Goal: Communication & Community: Connect with others

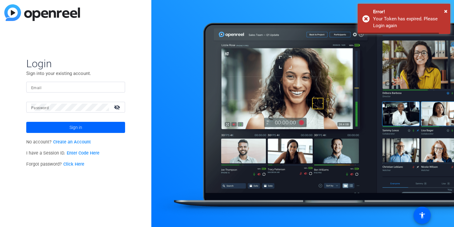
click at [56, 87] on input "Email" at bounding box center [75, 87] width 89 height 7
type input "[EMAIL_ADDRESS][DOMAIN_NAME]"
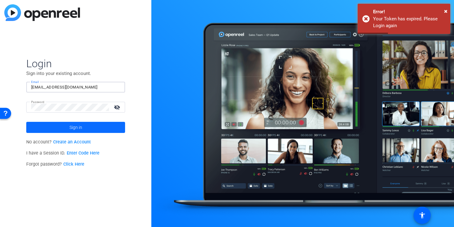
click at [99, 127] on span at bounding box center [75, 127] width 99 height 15
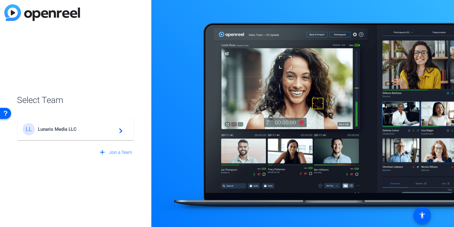
click at [60, 134] on div "LL Lunario Media LLC navigate_next" at bounding box center [76, 129] width 106 height 12
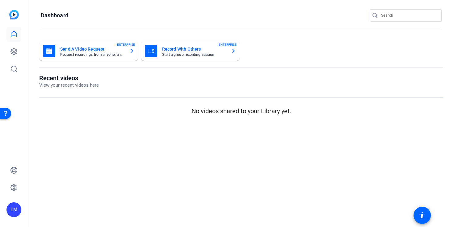
click at [23, 53] on div "LM" at bounding box center [14, 113] width 28 height 227
click at [15, 52] on icon at bounding box center [13, 51] width 7 height 7
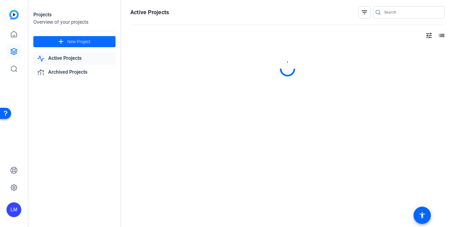
click at [82, 40] on span "New Project" at bounding box center [78, 42] width 23 height 6
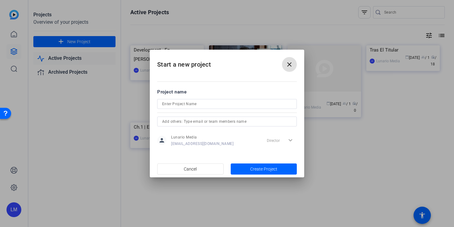
click at [289, 71] on span at bounding box center [289, 64] width 15 height 15
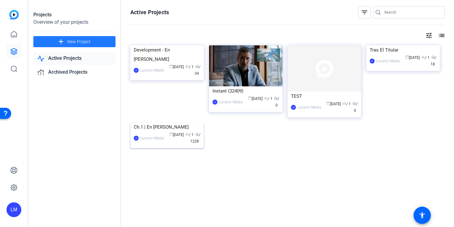
click at [160, 132] on div "Ch.1 | En [PERSON_NAME]" at bounding box center [167, 126] width 67 height 9
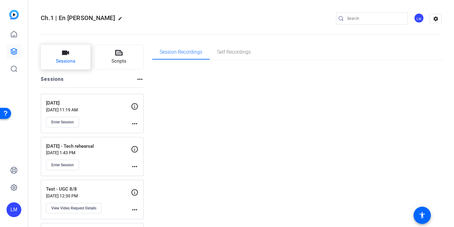
click at [75, 56] on button "Sessions" at bounding box center [66, 57] width 50 height 25
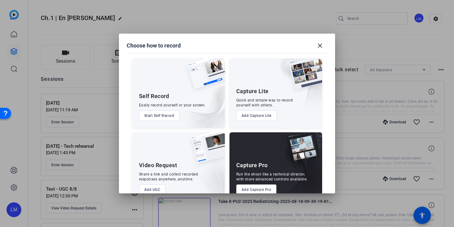
click at [255, 186] on button "Add Capture Pro" at bounding box center [256, 189] width 40 height 10
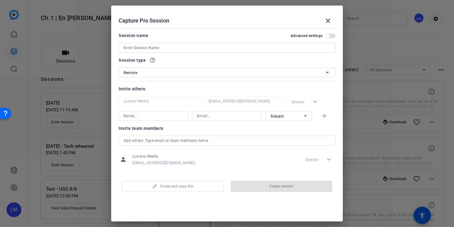
click at [142, 45] on input at bounding box center [226, 47] width 207 height 7
type input "8"
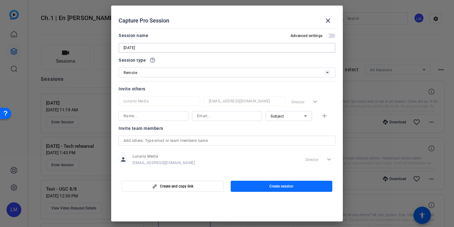
type input "[DATE]"
click at [268, 187] on span "button" at bounding box center [281, 186] width 102 height 15
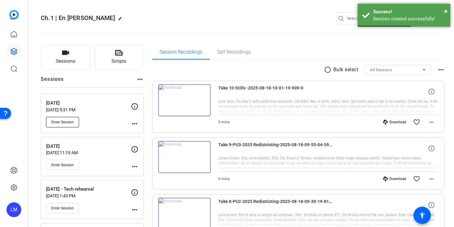
click at [68, 120] on span "Enter Session" at bounding box center [62, 122] width 23 height 5
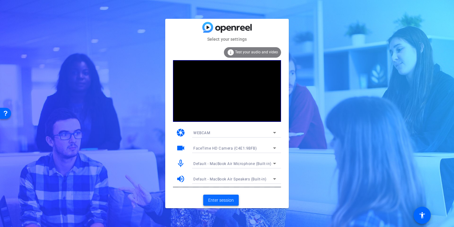
click at [217, 201] on span "Enter session" at bounding box center [221, 200] width 26 height 6
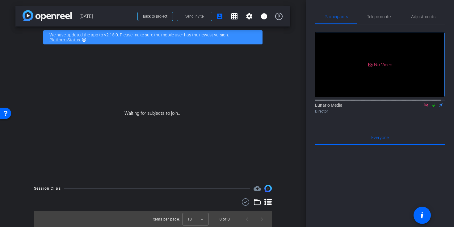
click at [431, 107] on icon at bounding box center [433, 105] width 5 height 4
click at [194, 19] on span at bounding box center [194, 16] width 35 height 15
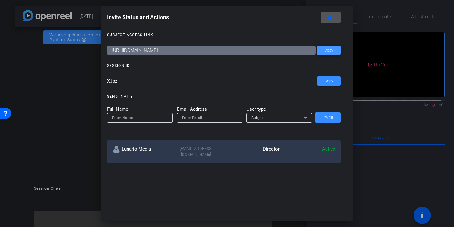
click at [336, 48] on span at bounding box center [328, 50] width 23 height 15
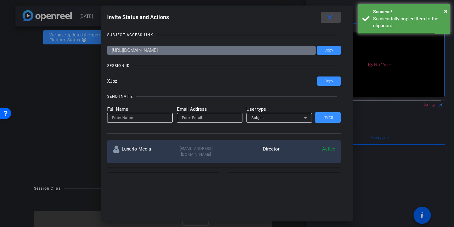
click at [332, 16] on mat-icon "close" at bounding box center [329, 18] width 8 height 8
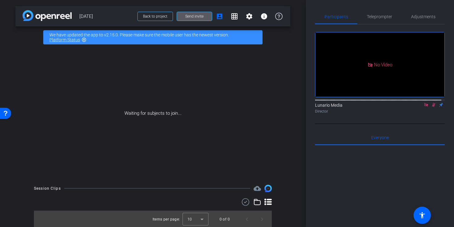
click at [185, 16] on span "Send invite" at bounding box center [194, 16] width 18 height 5
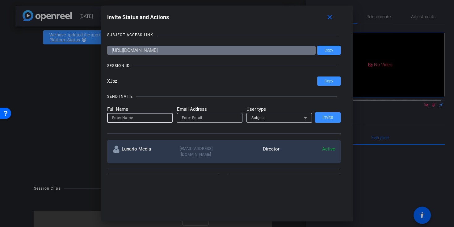
click at [145, 118] on input at bounding box center [140, 117] width 56 height 7
type input "Abel"
type input "abel@lunariomedia.com"
click at [263, 117] on div "Subject" at bounding box center [277, 118] width 52 height 8
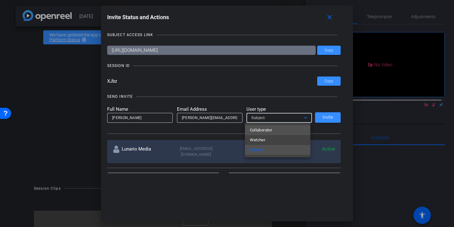
click at [272, 131] on span "Collaborator" at bounding box center [261, 129] width 23 height 7
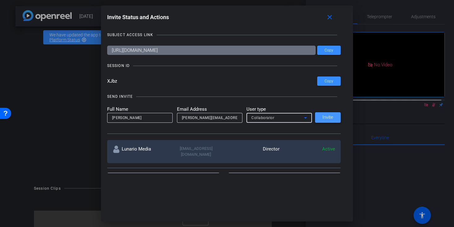
click at [325, 118] on span "Invite" at bounding box center [327, 117] width 11 height 5
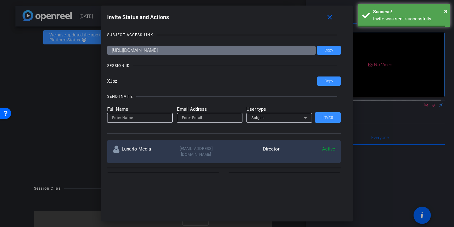
click at [125, 120] on input at bounding box center [140, 117] width 56 height 7
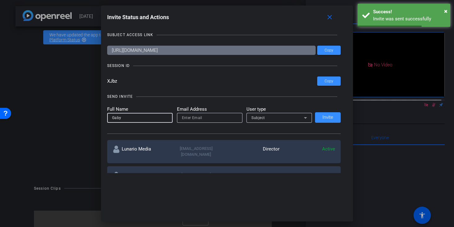
type input "Gaby"
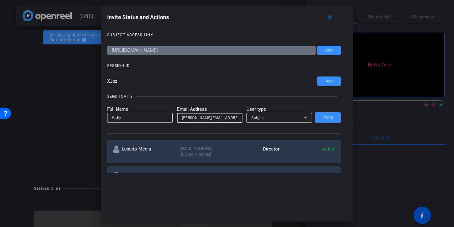
type input "gabriela@lunariomedia.com"
click at [276, 113] on div "Subject" at bounding box center [279, 118] width 56 height 10
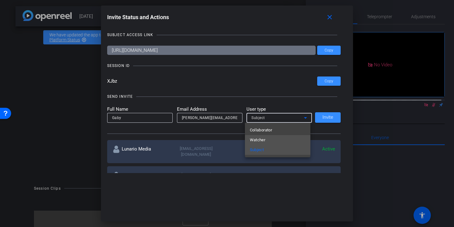
click at [269, 139] on mat-option "Watcher" at bounding box center [277, 140] width 65 height 10
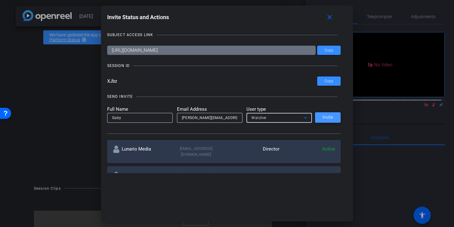
click at [322, 120] on span at bounding box center [328, 117] width 26 height 15
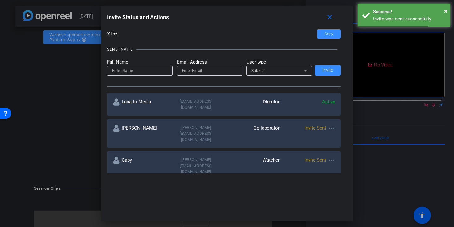
scroll to position [49, 0]
